Goal: Information Seeking & Learning: Learn about a topic

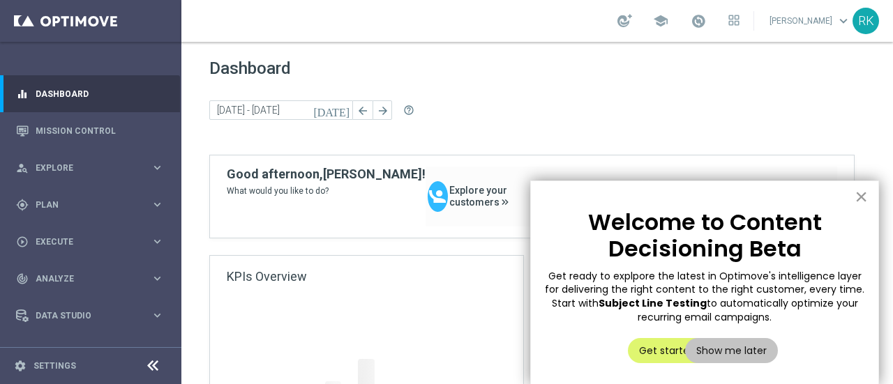
click at [857, 200] on button "×" at bounding box center [861, 197] width 13 height 22
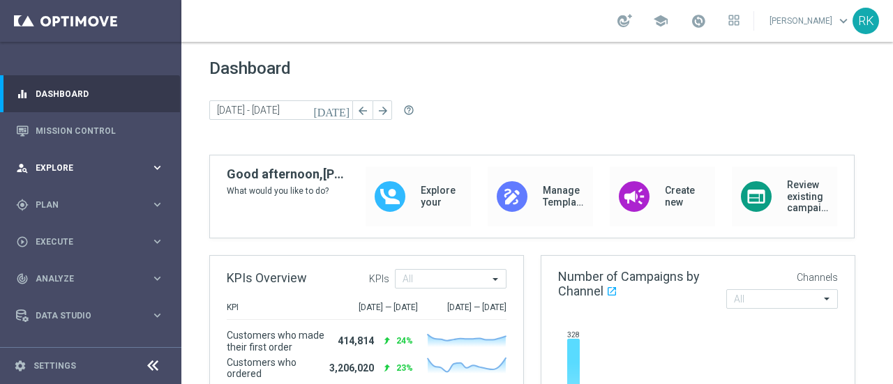
click at [54, 167] on span "Explore" at bounding box center [93, 168] width 115 height 8
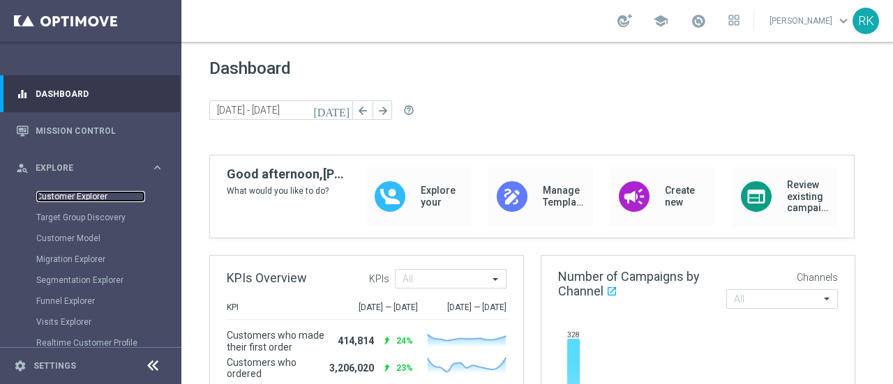
click at [80, 200] on link "Customer Explorer" at bounding box center [90, 196] width 109 height 11
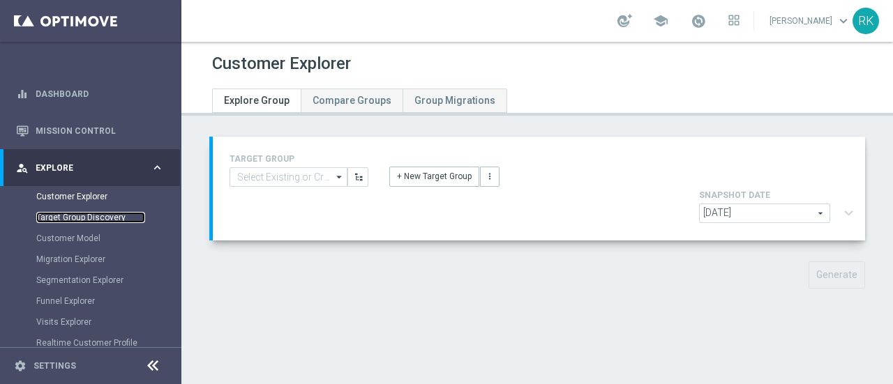
click at [74, 218] on link "Target Group Discovery" at bounding box center [90, 217] width 109 height 11
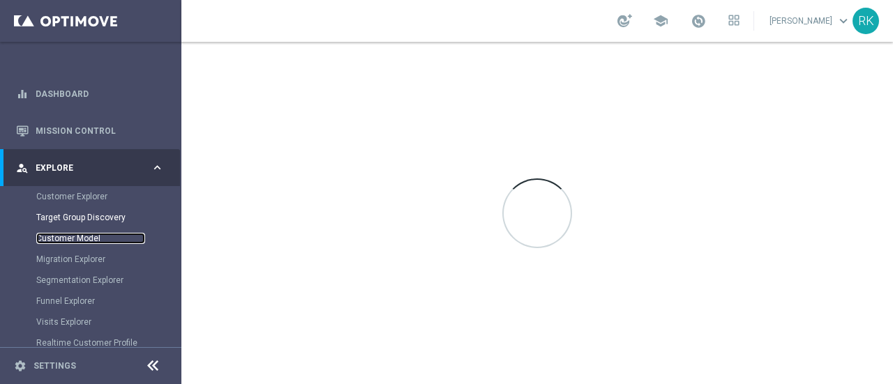
click at [68, 237] on link "Customer Model" at bounding box center [90, 238] width 109 height 11
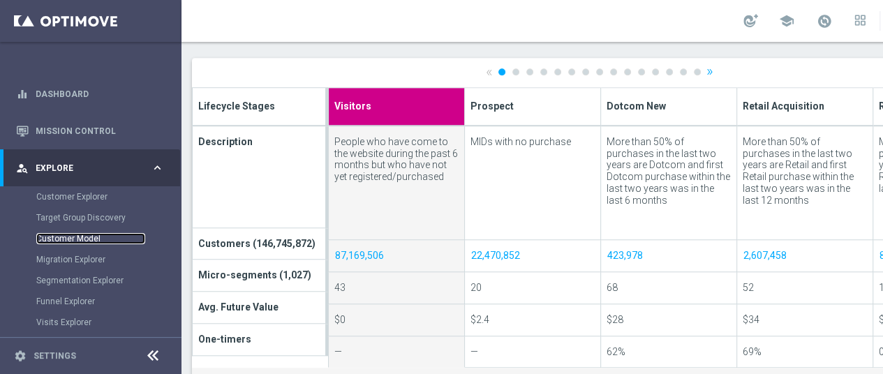
scroll to position [499, 0]
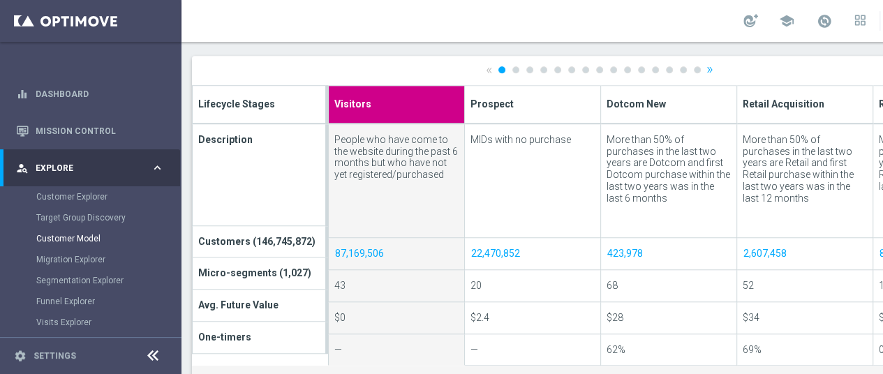
click at [518, 65] on ul "« 1 2 3 4 5 6 7 8 9 10 11 12 13 14 15 »" at bounding box center [601, 69] width 230 height 9
click at [513, 70] on link "2" at bounding box center [515, 69] width 7 height 7
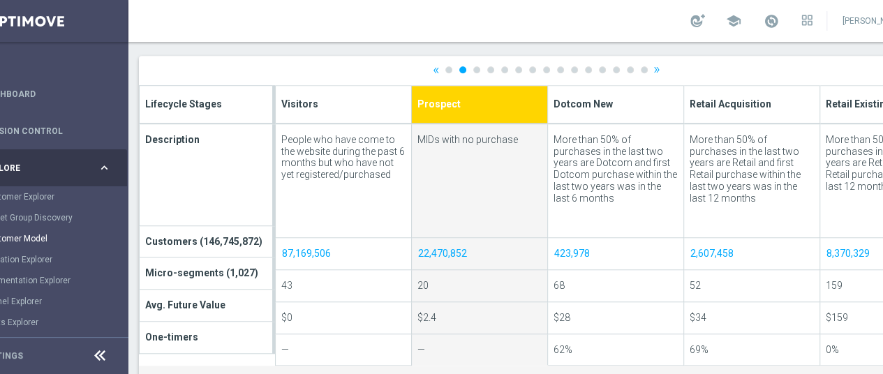
scroll to position [0, 52]
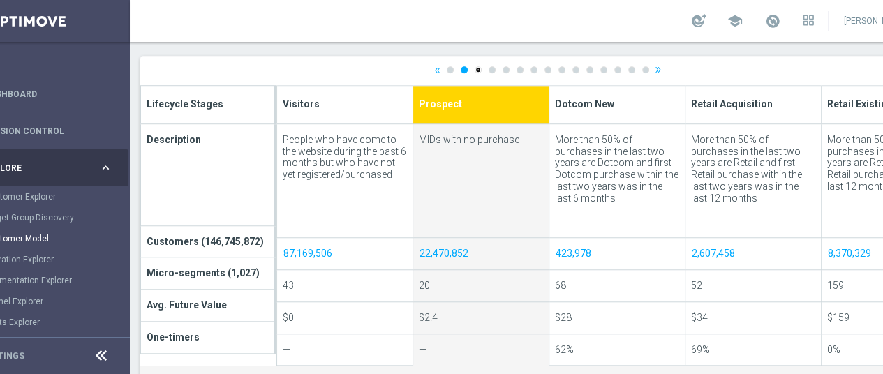
click at [479, 66] on link "3" at bounding box center [477, 69] width 7 height 7
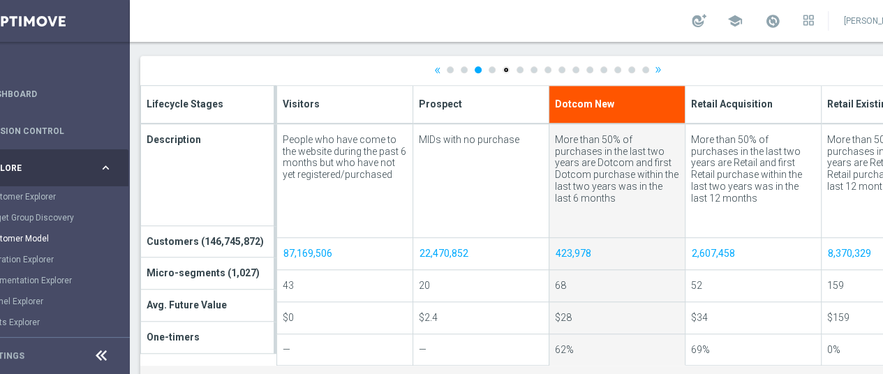
click at [507, 68] on link "5" at bounding box center [505, 69] width 7 height 7
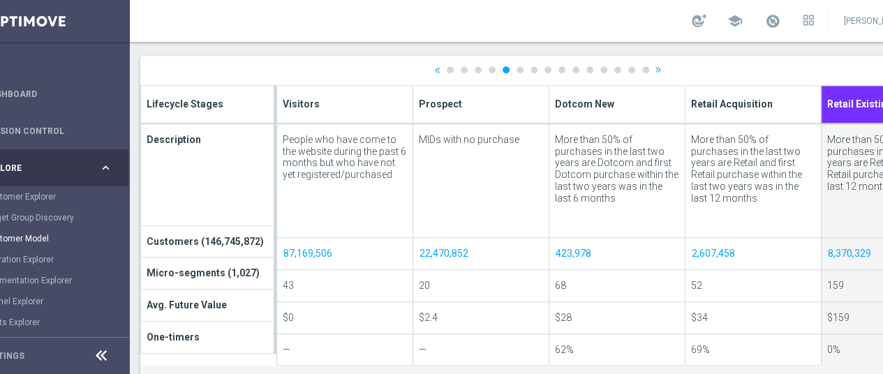
click at [522, 72] on ul "« 1 2 3 4 5 6 7 8 9 10 11 12 13 14 15 »" at bounding box center [549, 69] width 230 height 9
click at [519, 70] on link "6" at bounding box center [519, 69] width 7 height 7
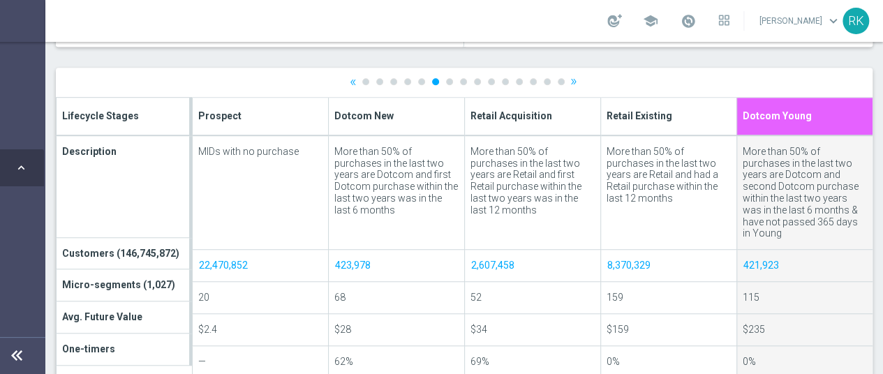
scroll to position [493, 0]
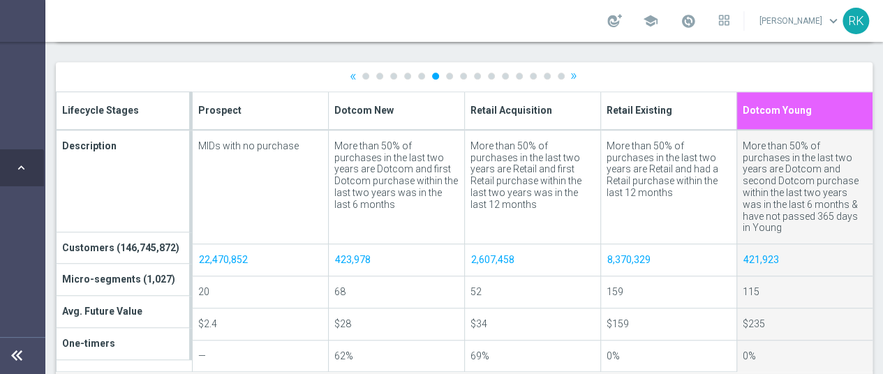
click at [547, 79] on ul "« 1 2 3 4 5 6 7 8 9 10 11 12 13 14 15 »" at bounding box center [465, 75] width 230 height 9
click at [558, 76] on link "15" at bounding box center [561, 76] width 7 height 7
type input "Imported Customers"
